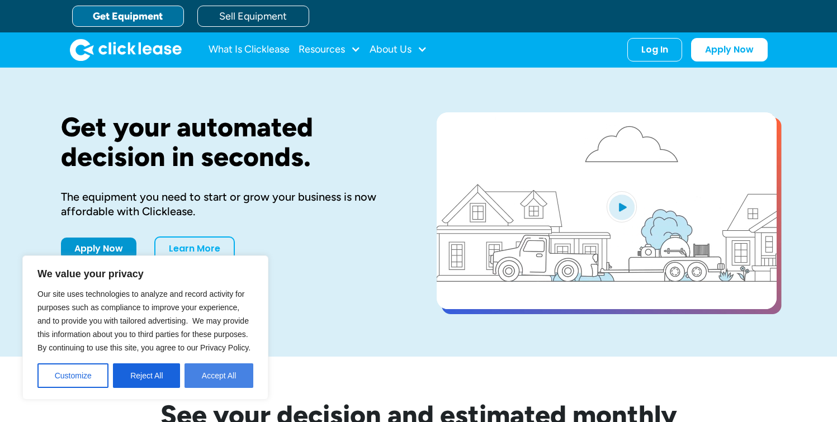
click at [196, 366] on button "Accept All" at bounding box center [218, 375] width 69 height 25
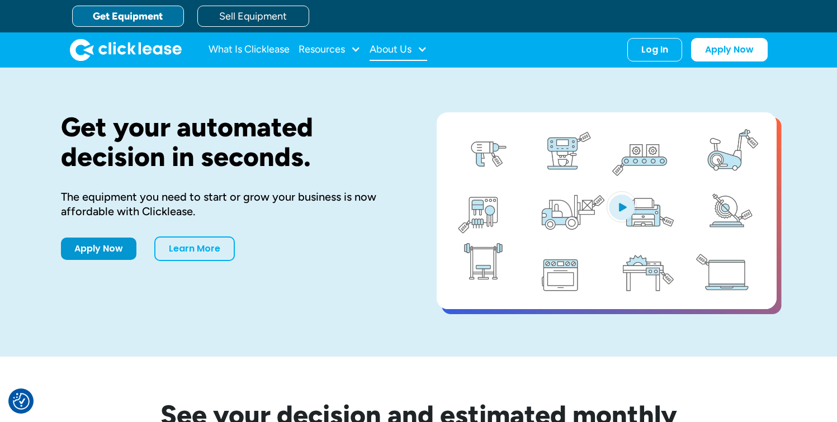
click at [418, 45] on div "About Us" at bounding box center [399, 50] width 58 height 22
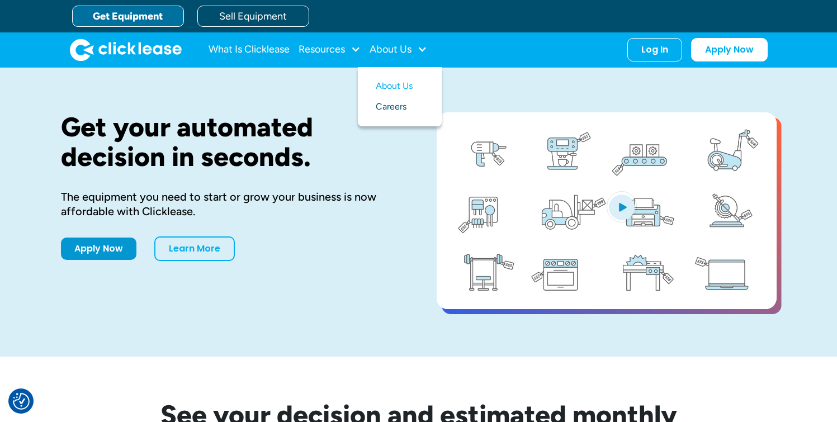
click at [392, 106] on link "Careers" at bounding box center [400, 107] width 48 height 21
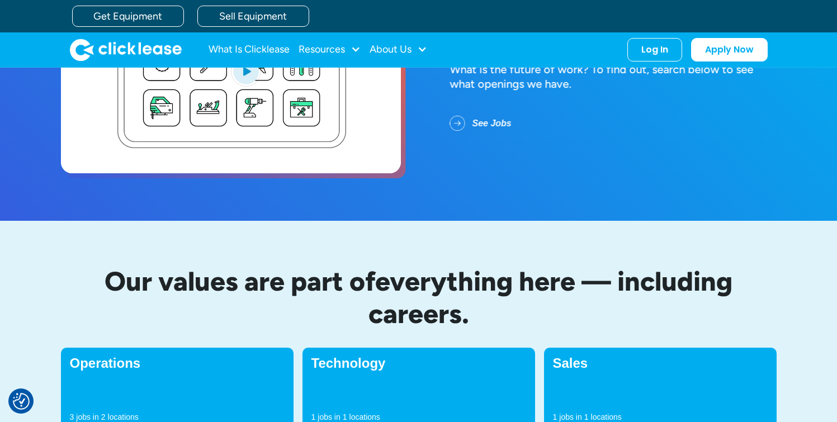
scroll to position [315, 0]
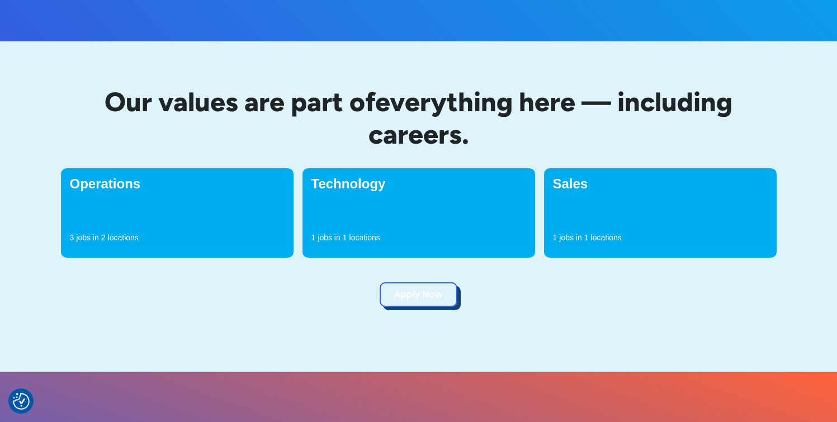
click at [433, 294] on link "Apply Now" at bounding box center [419, 294] width 78 height 25
